Goal: Transaction & Acquisition: Subscribe to service/newsletter

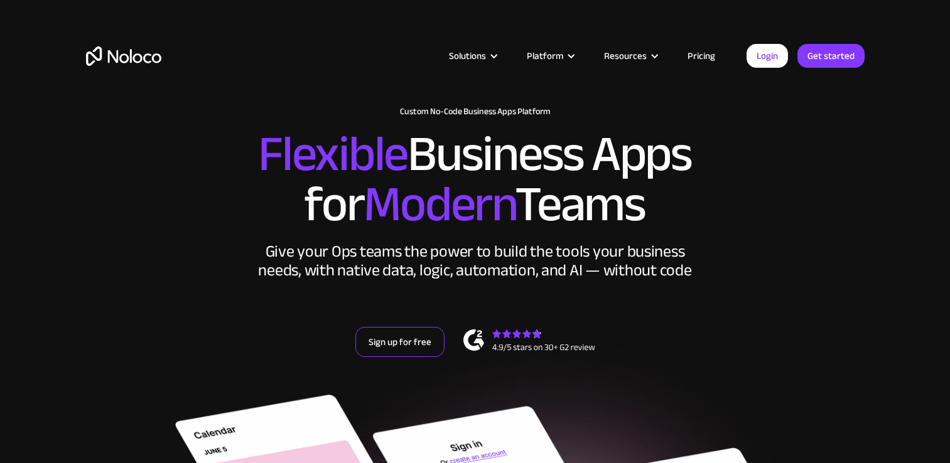
click at [400, 347] on link "Sign up for free" at bounding box center [399, 342] width 89 height 30
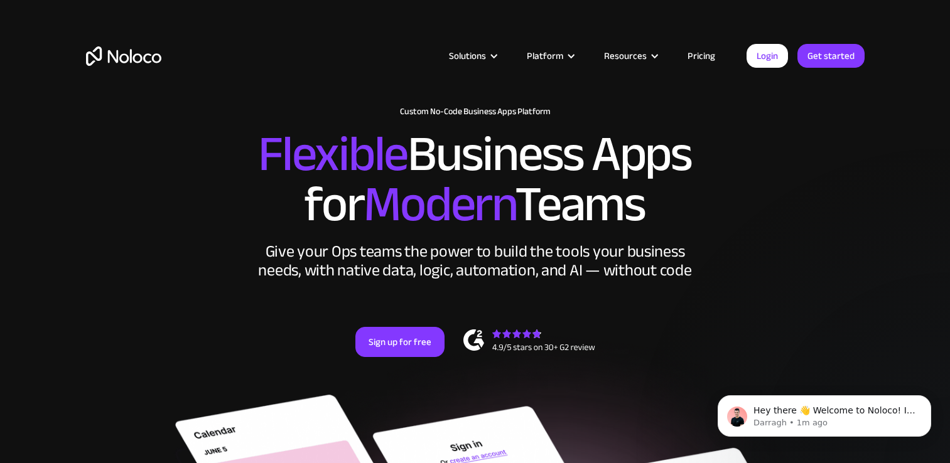
click at [712, 62] on link "Pricing" at bounding box center [701, 56] width 59 height 16
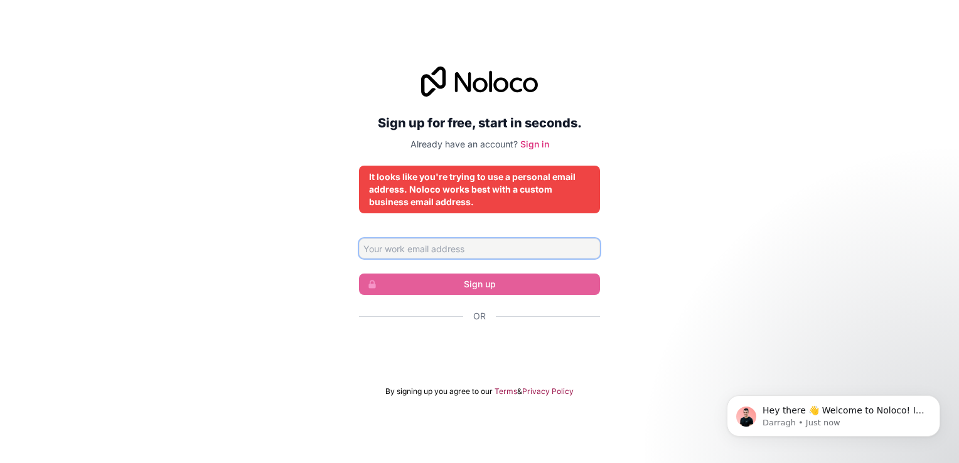
click at [452, 251] on input "Email address" at bounding box center [479, 249] width 241 height 20
click at [434, 254] on input "Email address" at bounding box center [479, 249] width 241 height 20
click at [417, 255] on input "Email address" at bounding box center [479, 249] width 241 height 20
type input "C"
type input "[EMAIL_ADDRESS][DOMAIN_NAME]"
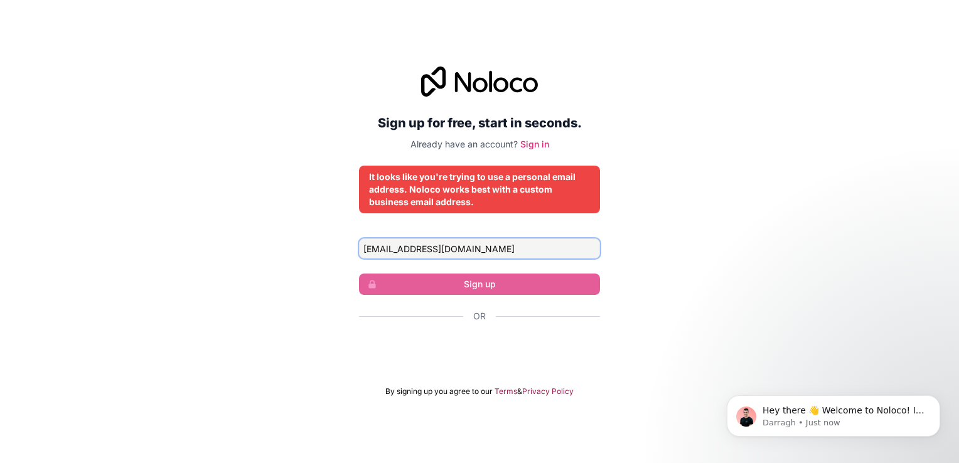
click at [500, 245] on input "[EMAIL_ADDRESS][DOMAIN_NAME]" at bounding box center [479, 249] width 241 height 20
drag, startPoint x: 510, startPoint y: 250, endPoint x: 316, endPoint y: 261, distance: 193.6
click at [316, 262] on div "Sign up for free, start in seconds. Already have an account? Sign in It looks l…" at bounding box center [479, 231] width 959 height 365
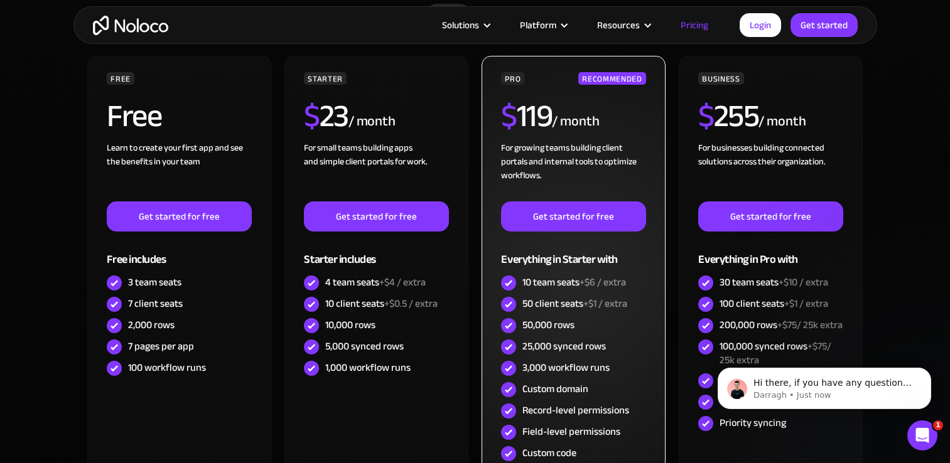
scroll to position [375, 0]
